Goal: Information Seeking & Learning: Learn about a topic

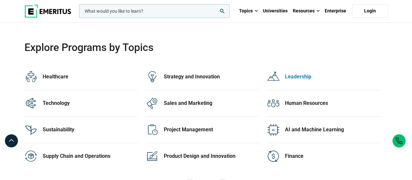
scroll to position [1304, 0]
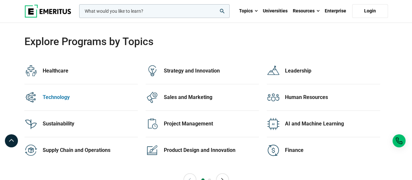
click at [42, 94] on div at bounding box center [33, 97] width 18 height 13
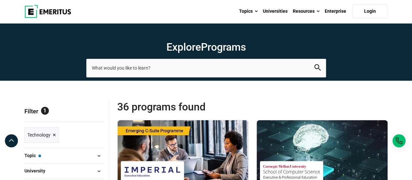
click at [65, 154] on button "Topic — Technology" at bounding box center [64, 156] width 80 height 10
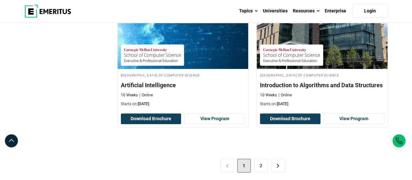
scroll to position [1402, 0]
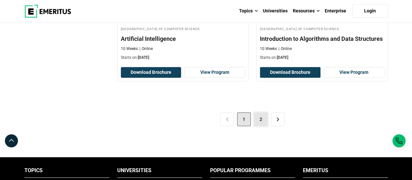
click at [265, 118] on link "2" at bounding box center [261, 119] width 14 height 14
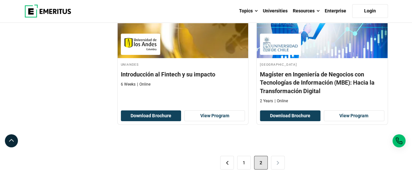
scroll to position [1108, 0]
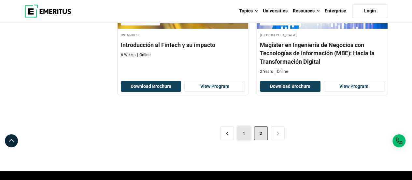
click at [243, 133] on link "1" at bounding box center [244, 133] width 14 height 14
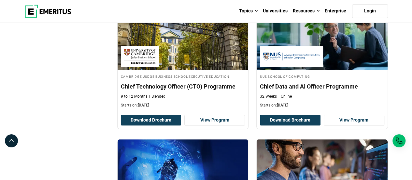
scroll to position [489, 0]
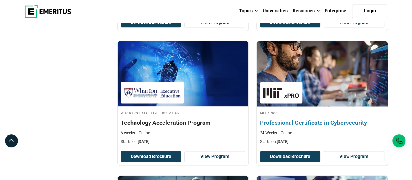
click at [318, 120] on h4 "Professional Certificate in Cybersecurity" at bounding box center [322, 122] width 125 height 8
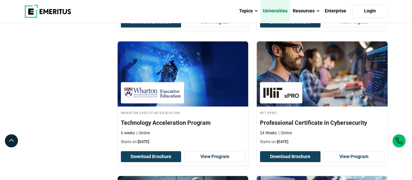
click at [275, 12] on link "Universities" at bounding box center [275, 11] width 30 height 23
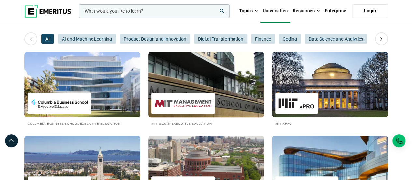
scroll to position [33, 0]
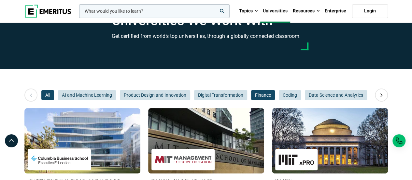
click at [267, 96] on span "Finance" at bounding box center [263, 95] width 24 height 10
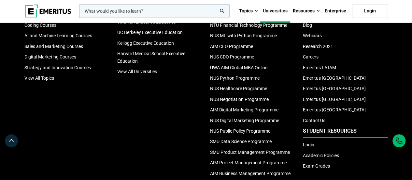
scroll to position [767, 0]
